Goal: Task Accomplishment & Management: Complete application form

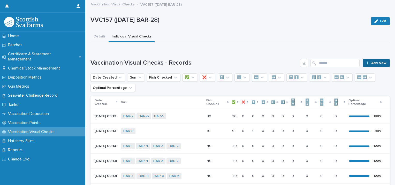
click at [371, 64] on span "Add New" at bounding box center [378, 63] width 15 height 4
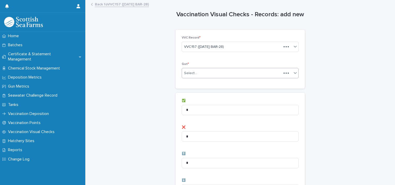
click at [203, 71] on div "Select..." at bounding box center [232, 73] width 100 height 9
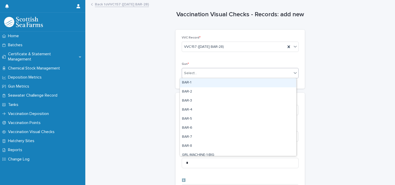
click at [194, 82] on div "BAR-1" at bounding box center [238, 82] width 116 height 9
click at [212, 72] on div "BAR-1" at bounding box center [234, 73] width 104 height 9
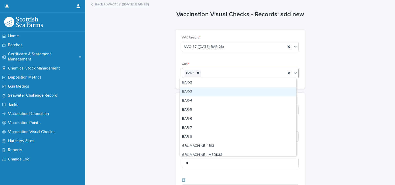
drag, startPoint x: 195, startPoint y: 90, endPoint x: 202, endPoint y: 88, distance: 7.4
click at [197, 90] on div "BAR-3" at bounding box center [238, 91] width 116 height 9
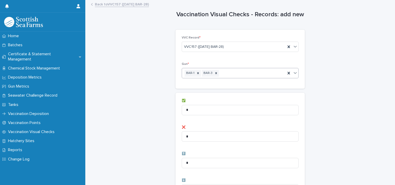
click at [224, 74] on div "BAR-1 BAR-3" at bounding box center [234, 73] width 104 height 9
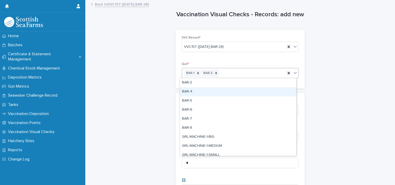
click at [205, 91] on div "BAR-4" at bounding box center [238, 91] width 116 height 9
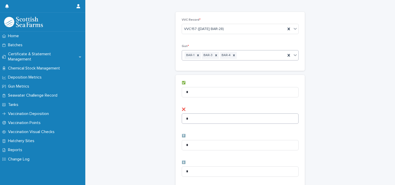
scroll to position [26, 0]
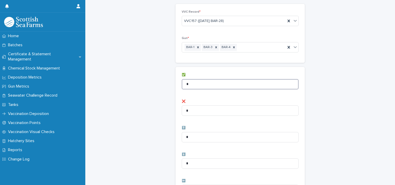
drag, startPoint x: 188, startPoint y: 83, endPoint x: 163, endPoint y: 81, distance: 24.9
click at [166, 81] on div "Vaccination Visual Checks - Records: add new Loading... Saving… Loading... Savi…" at bounding box center [239, 181] width 299 height 413
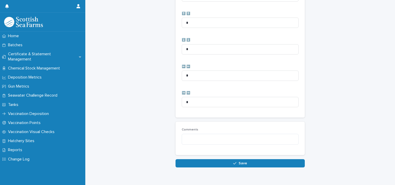
scroll to position [258, 0]
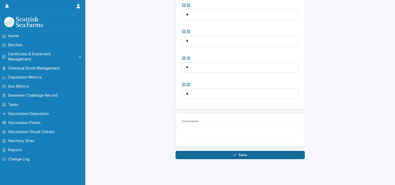
type input "**"
click at [226, 152] on button "Save" at bounding box center [239, 155] width 129 height 8
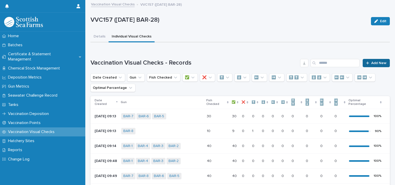
click at [371, 64] on span "Add New" at bounding box center [378, 63] width 15 height 4
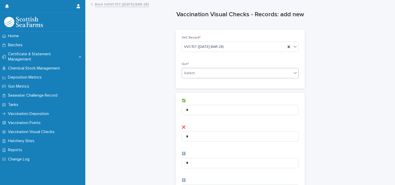
click at [199, 70] on div "Select..." at bounding box center [237, 73] width 110 height 9
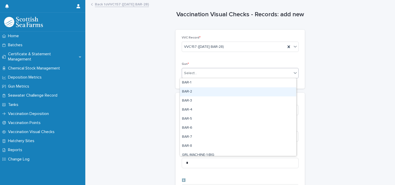
click at [194, 91] on div "BAR-2" at bounding box center [238, 91] width 116 height 9
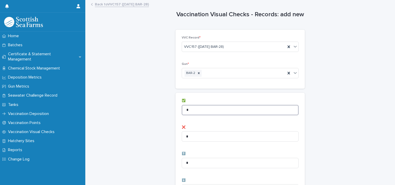
drag, startPoint x: 193, startPoint y: 109, endPoint x: 160, endPoint y: 104, distance: 33.4
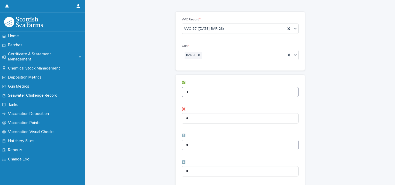
scroll to position [78, 0]
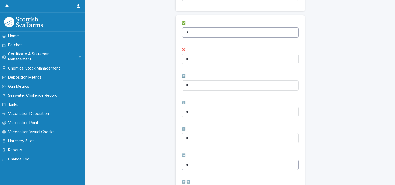
type input "*"
drag, startPoint x: 195, startPoint y: 164, endPoint x: 162, endPoint y: 158, distance: 33.5
click at [169, 159] on div "Vaccination Visual Checks - Records: add new Loading... Saving… Loading... Savi…" at bounding box center [239, 129] width 299 height 413
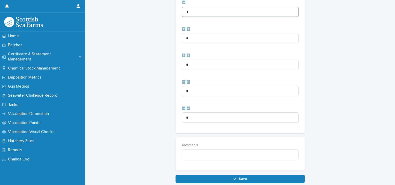
scroll to position [233, 0]
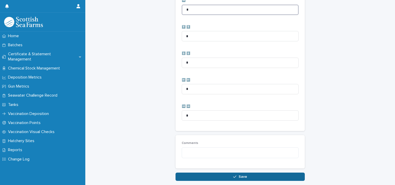
type input "*"
click at [232, 174] on button "Save" at bounding box center [239, 177] width 129 height 8
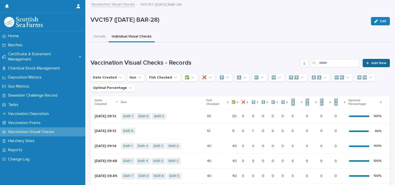
click at [380, 63] on span "Add New" at bounding box center [378, 63] width 15 height 4
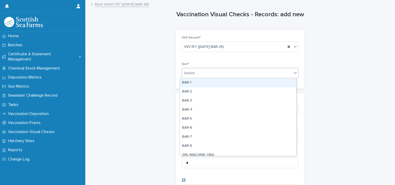
click at [200, 75] on div "Select..." at bounding box center [237, 73] width 110 height 9
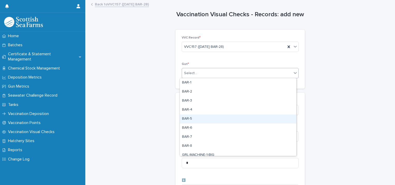
click at [198, 121] on div "BAR-5" at bounding box center [238, 118] width 116 height 9
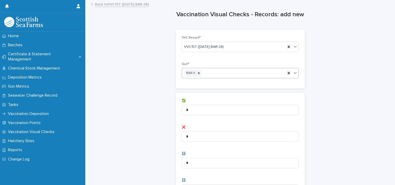
click at [256, 74] on div "BAR-5" at bounding box center [234, 73] width 104 height 9
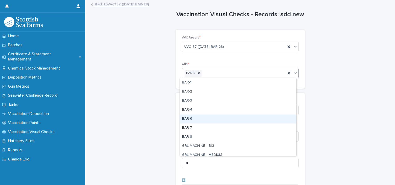
click at [204, 121] on div "BAR-6" at bounding box center [238, 118] width 116 height 9
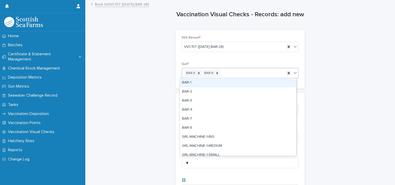
click at [267, 73] on div "BAR-5 BAR-6" at bounding box center [234, 73] width 104 height 9
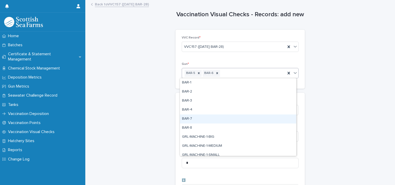
click at [203, 117] on div "BAR-7" at bounding box center [238, 118] width 116 height 9
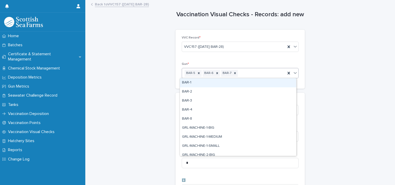
click at [267, 75] on div "BAR-5 BAR-6 BAR-7" at bounding box center [234, 73] width 104 height 9
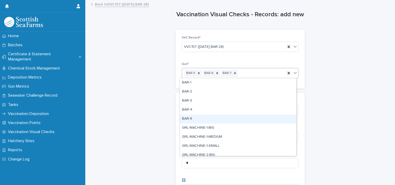
click at [209, 118] on div "BAR-8" at bounding box center [238, 118] width 116 height 9
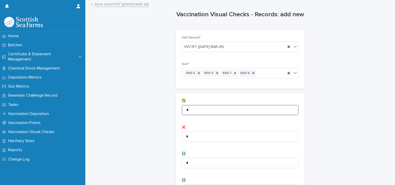
drag, startPoint x: 213, startPoint y: 109, endPoint x: 162, endPoint y: 108, distance: 50.9
type input "**"
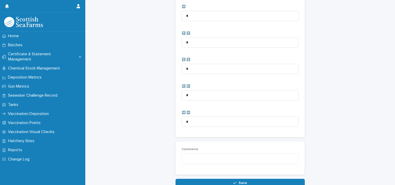
scroll to position [258, 0]
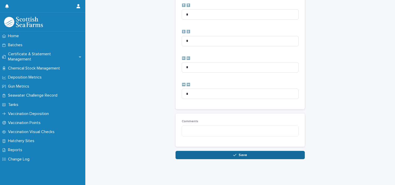
click at [183, 152] on button "Save" at bounding box center [239, 155] width 129 height 8
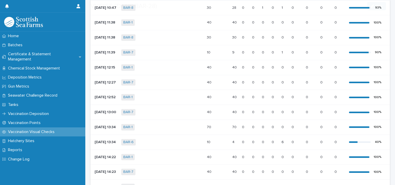
click at [35, 129] on p "Vaccination Visual Checks" at bounding box center [32, 131] width 53 height 5
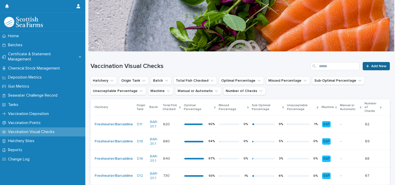
click at [373, 66] on span "Add New" at bounding box center [378, 66] width 15 height 4
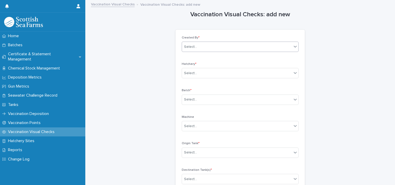
click at [197, 47] on div "Select..." at bounding box center [237, 47] width 110 height 9
click at [196, 58] on div "[PERSON_NAME]" at bounding box center [238, 56] width 116 height 9
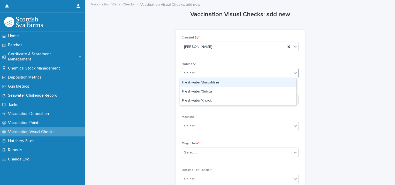
click at [188, 71] on div "Select..." at bounding box center [190, 73] width 13 height 5
click at [195, 84] on div "Freshwater/Barcaldine" at bounding box center [238, 82] width 116 height 9
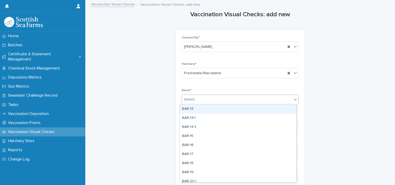
click at [193, 98] on div "Select..." at bounding box center [190, 99] width 13 height 5
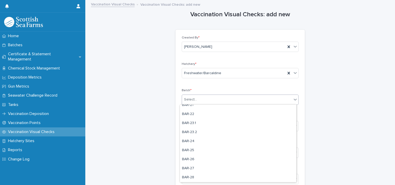
scroll to position [103, 0]
click at [197, 168] on div "BAR-28" at bounding box center [238, 168] width 116 height 9
click at [198, 125] on div "Select..." at bounding box center [237, 126] width 110 height 9
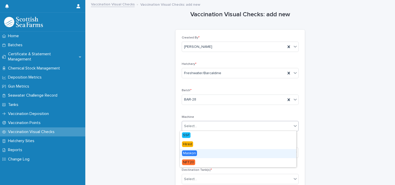
click at [193, 153] on span "Maskon" at bounding box center [189, 153] width 15 height 6
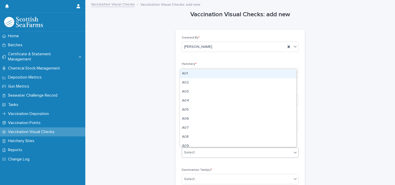
click at [193, 152] on div "Select..." at bounding box center [190, 152] width 13 height 5
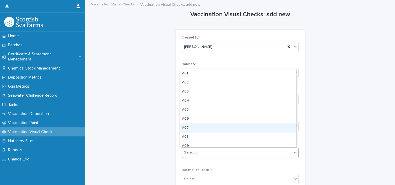
type input "*"
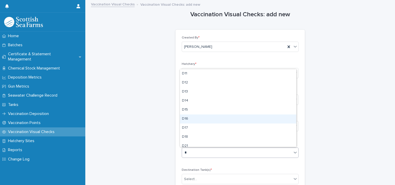
click at [191, 118] on div "D16" at bounding box center [238, 118] width 116 height 9
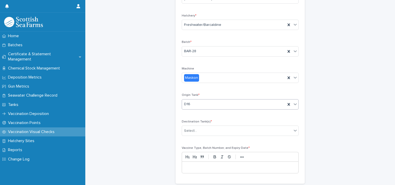
scroll to position [52, 0]
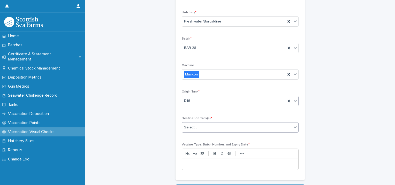
click at [194, 131] on div "Select..." at bounding box center [240, 127] width 117 height 10
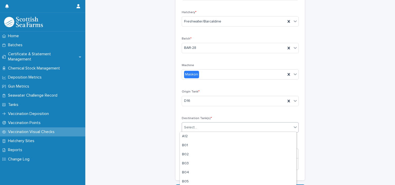
scroll to position [103, 0]
type input "*"
click at [189, 134] on div "E14" at bounding box center [238, 132] width 116 height 9
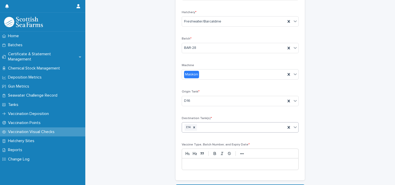
type input "*"
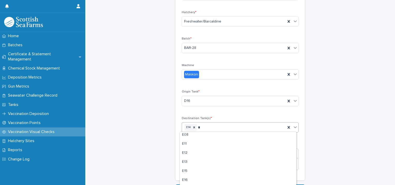
scroll to position [78, 0]
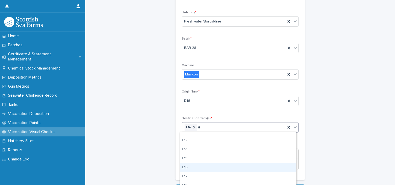
click at [187, 166] on div "E16" at bounding box center [238, 167] width 116 height 9
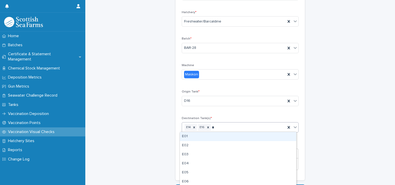
type input "**"
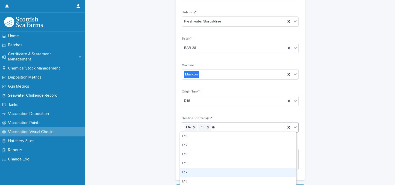
click at [188, 174] on div "E17" at bounding box center [238, 172] width 116 height 9
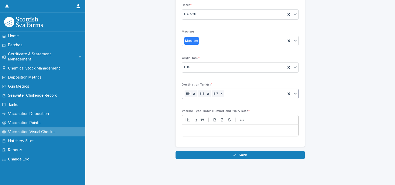
scroll to position [88, 0]
click at [194, 128] on p at bounding box center [240, 130] width 109 height 5
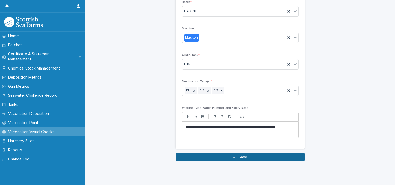
click at [254, 157] on button "Save" at bounding box center [239, 157] width 129 height 8
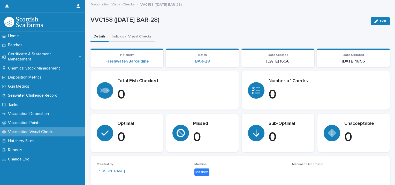
click at [133, 35] on button "Individual Visual Checks" at bounding box center [132, 37] width 46 height 11
